Goal: Task Accomplishment & Management: Manage account settings

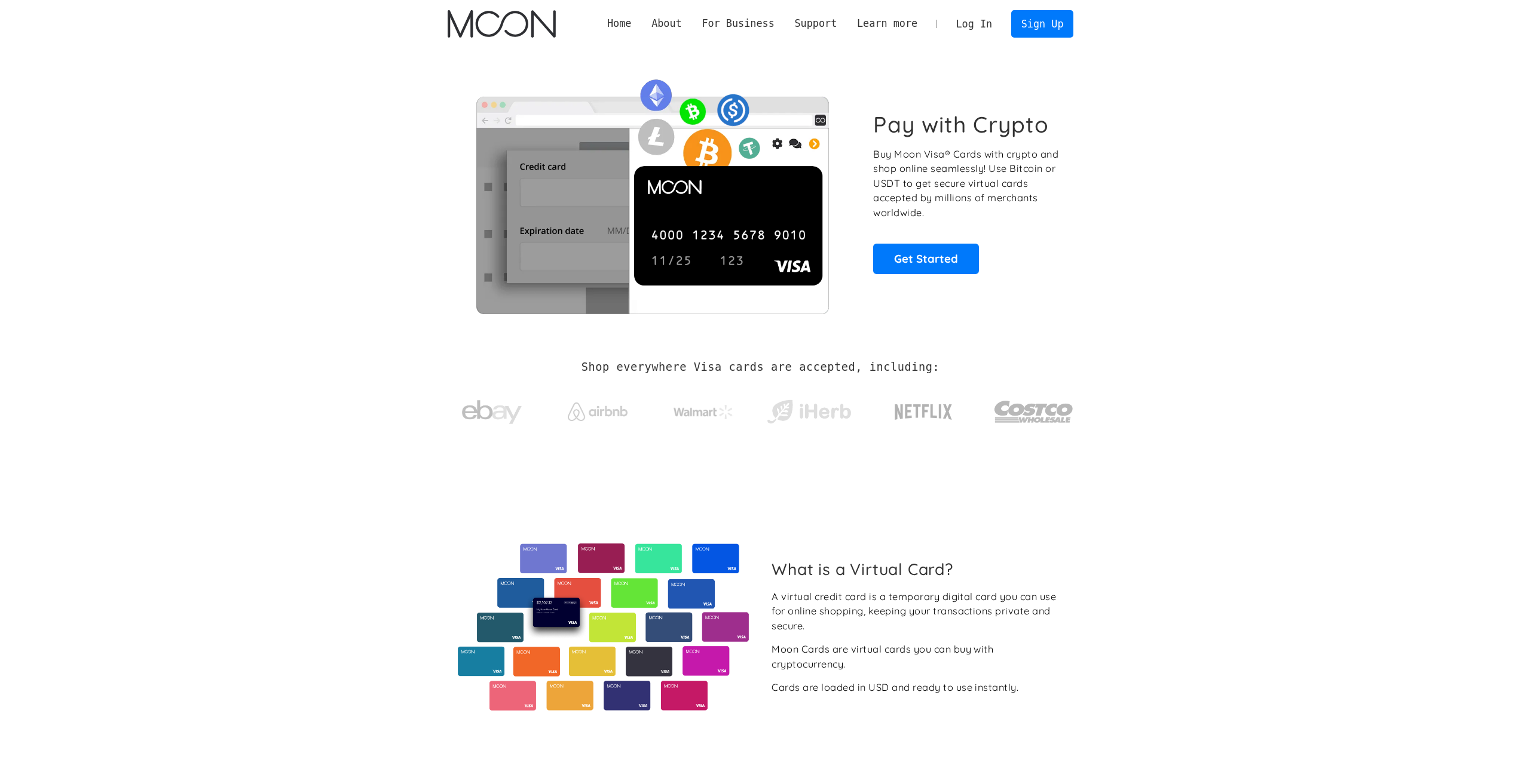
click at [979, 23] on link "Log In" at bounding box center [974, 24] width 56 height 27
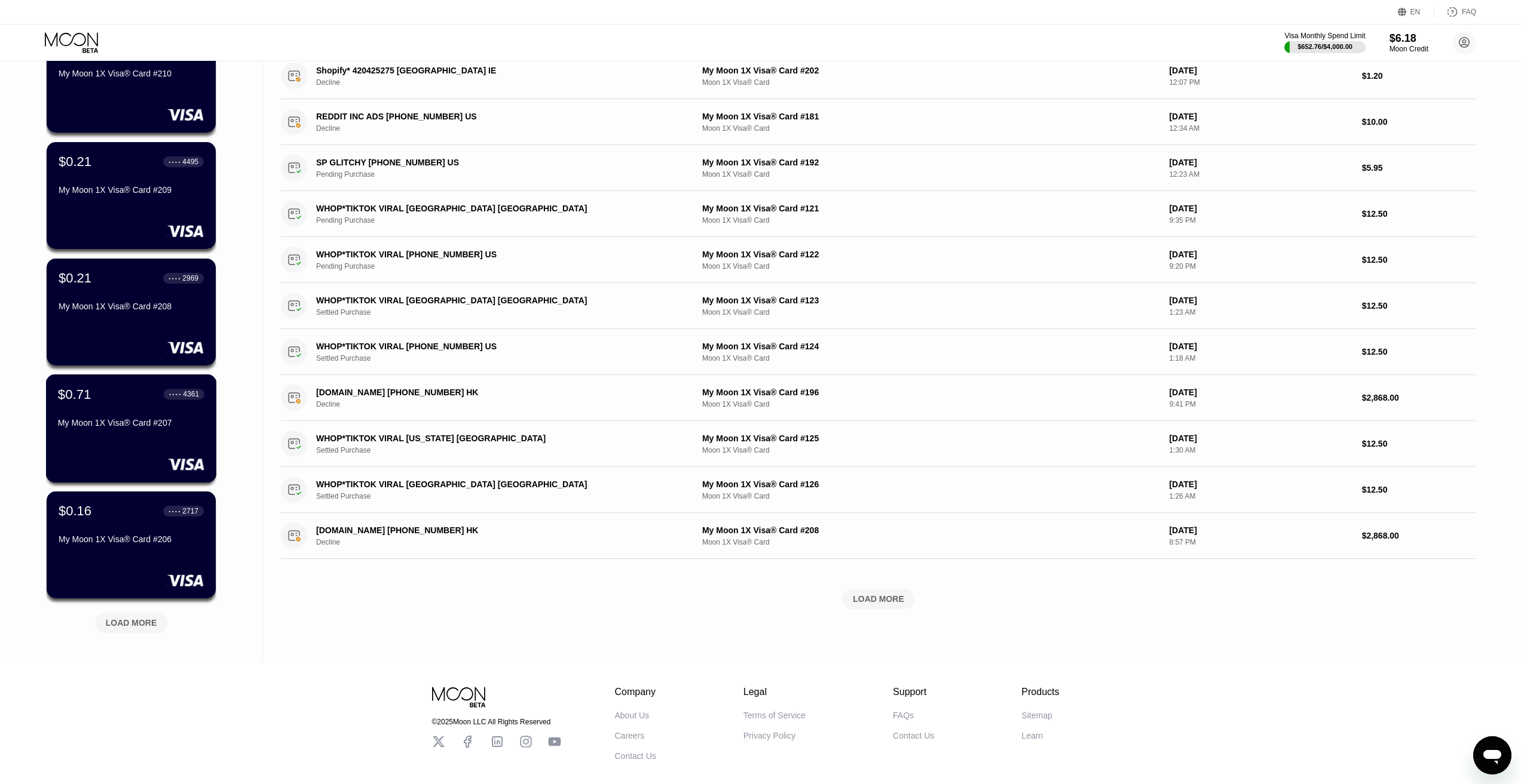
scroll to position [180, 0]
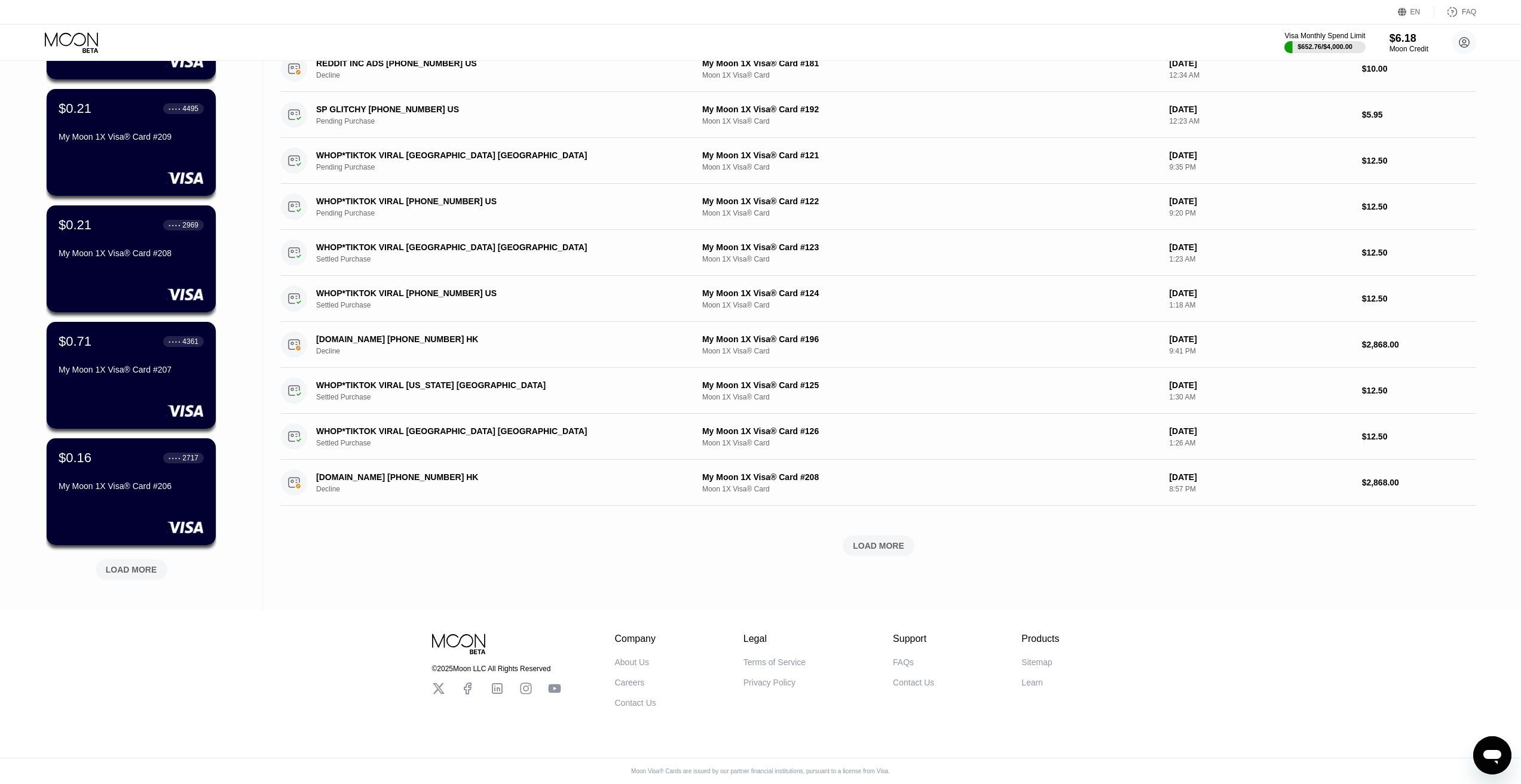
click at [137, 567] on div "LOAD MORE" at bounding box center [132, 570] width 52 height 11
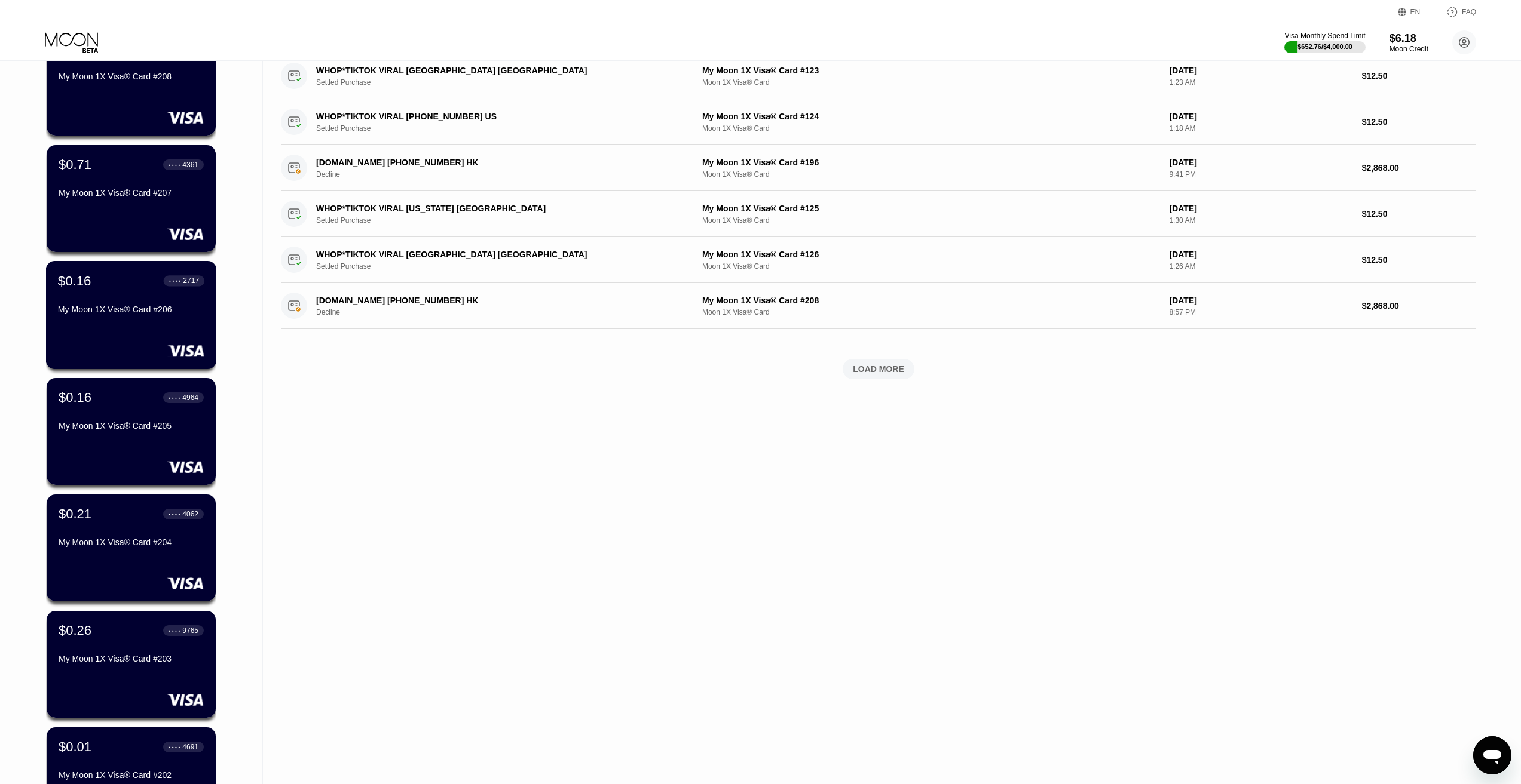
scroll to position [427, 0]
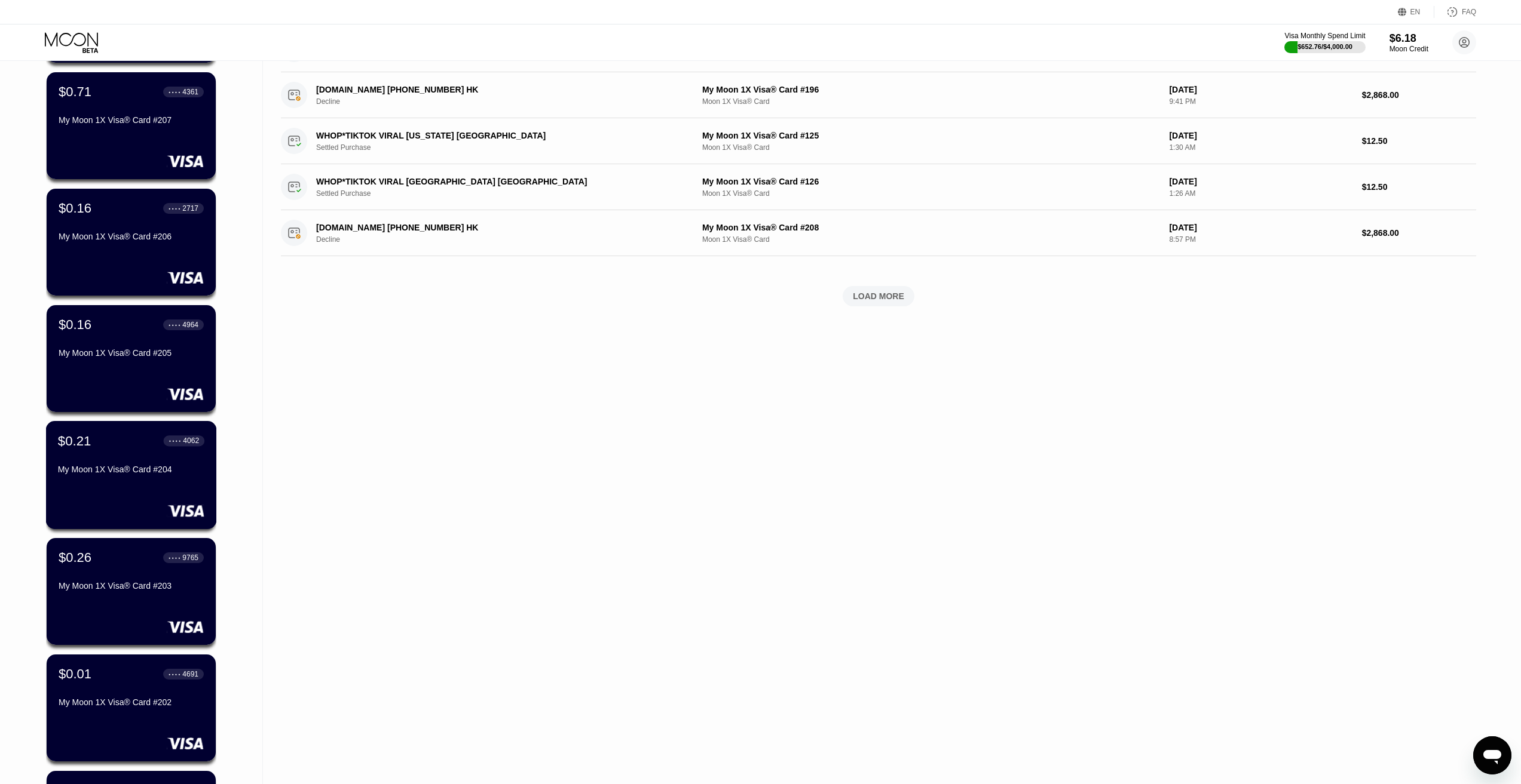
click at [136, 474] on div "My Moon 1X Visa® Card #204" at bounding box center [131, 470] width 147 height 9
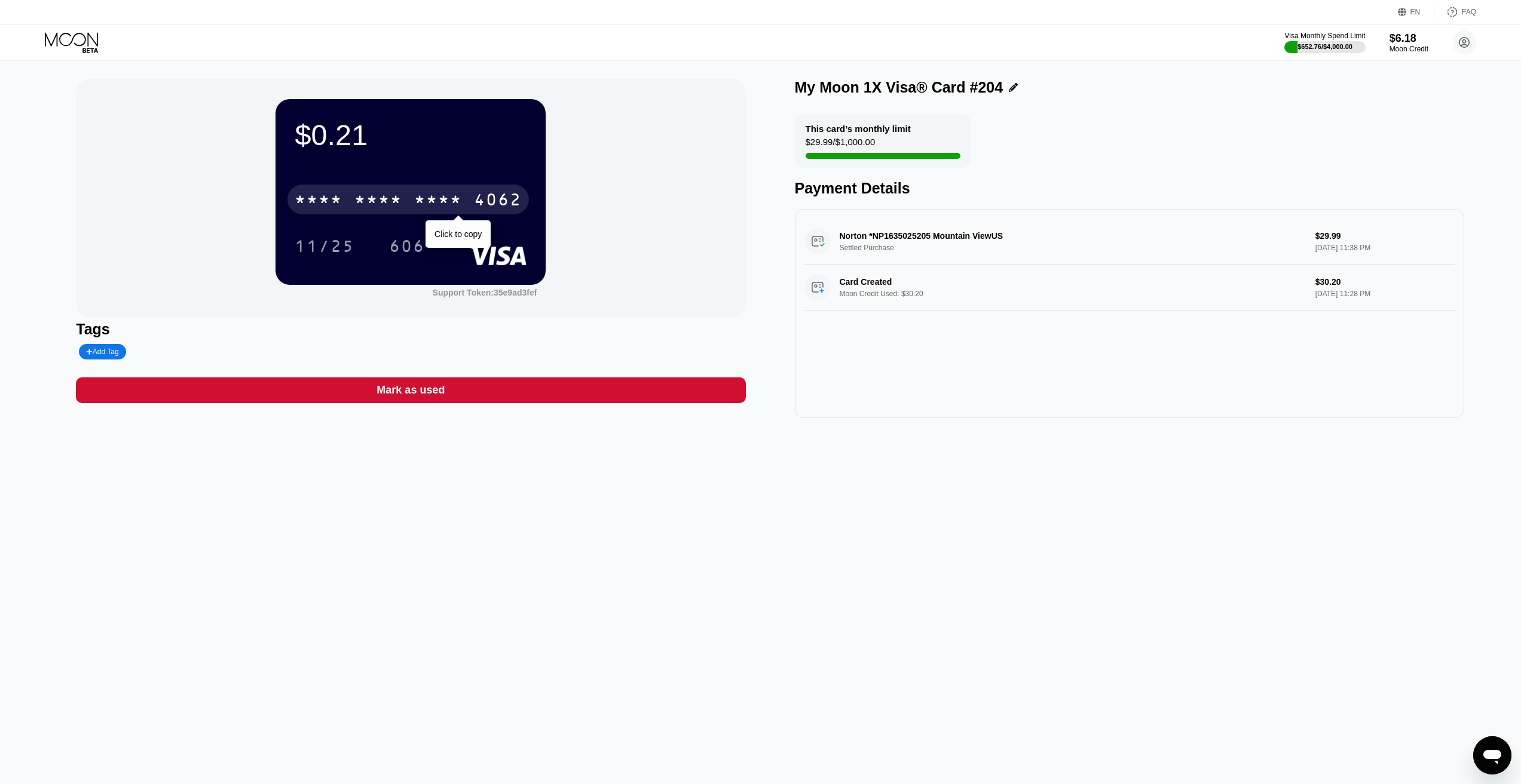
click at [438, 200] on div "* * * *" at bounding box center [438, 201] width 48 height 19
